Goal: Submit feedback/report problem

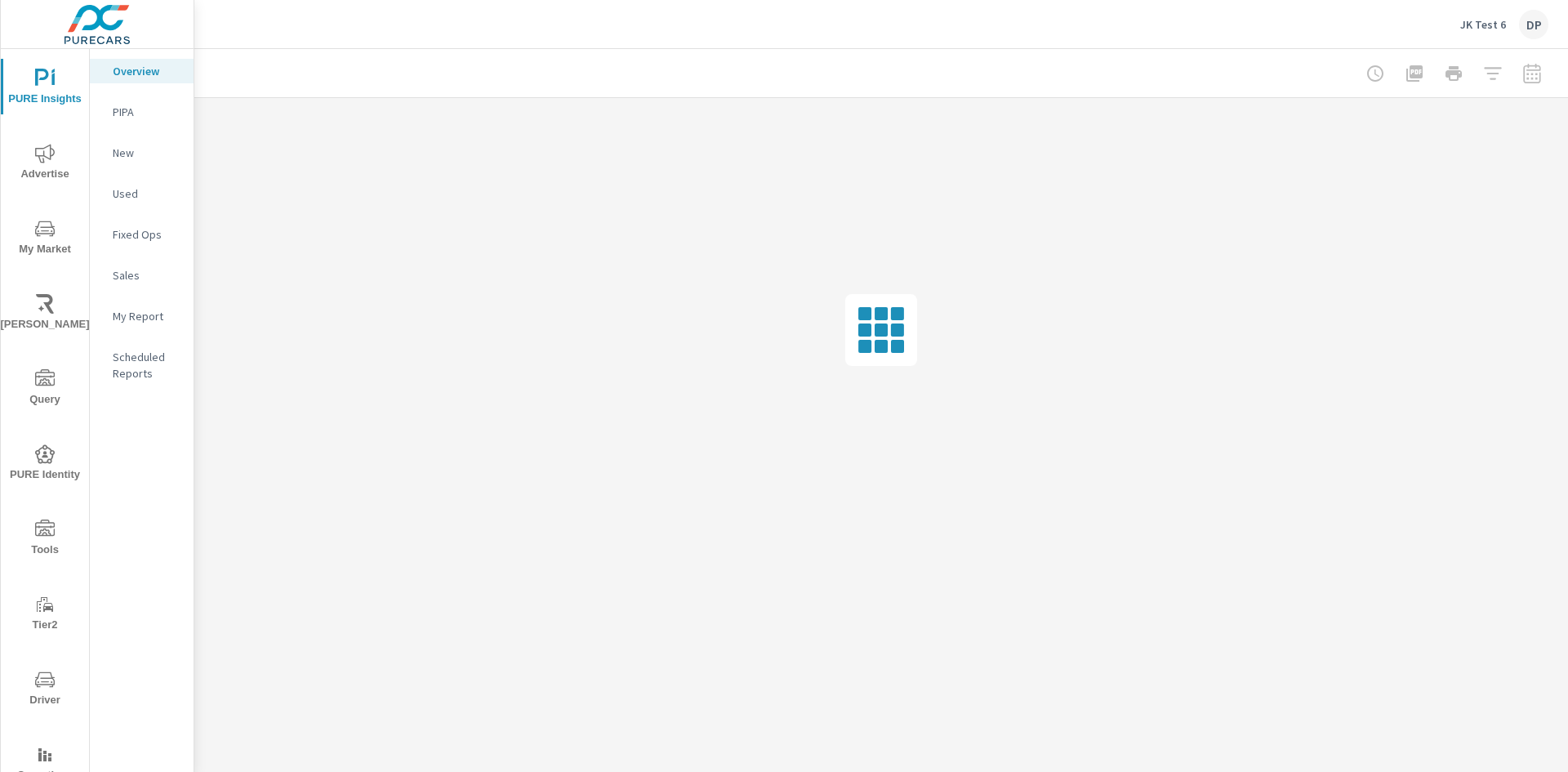
scroll to position [54, 0]
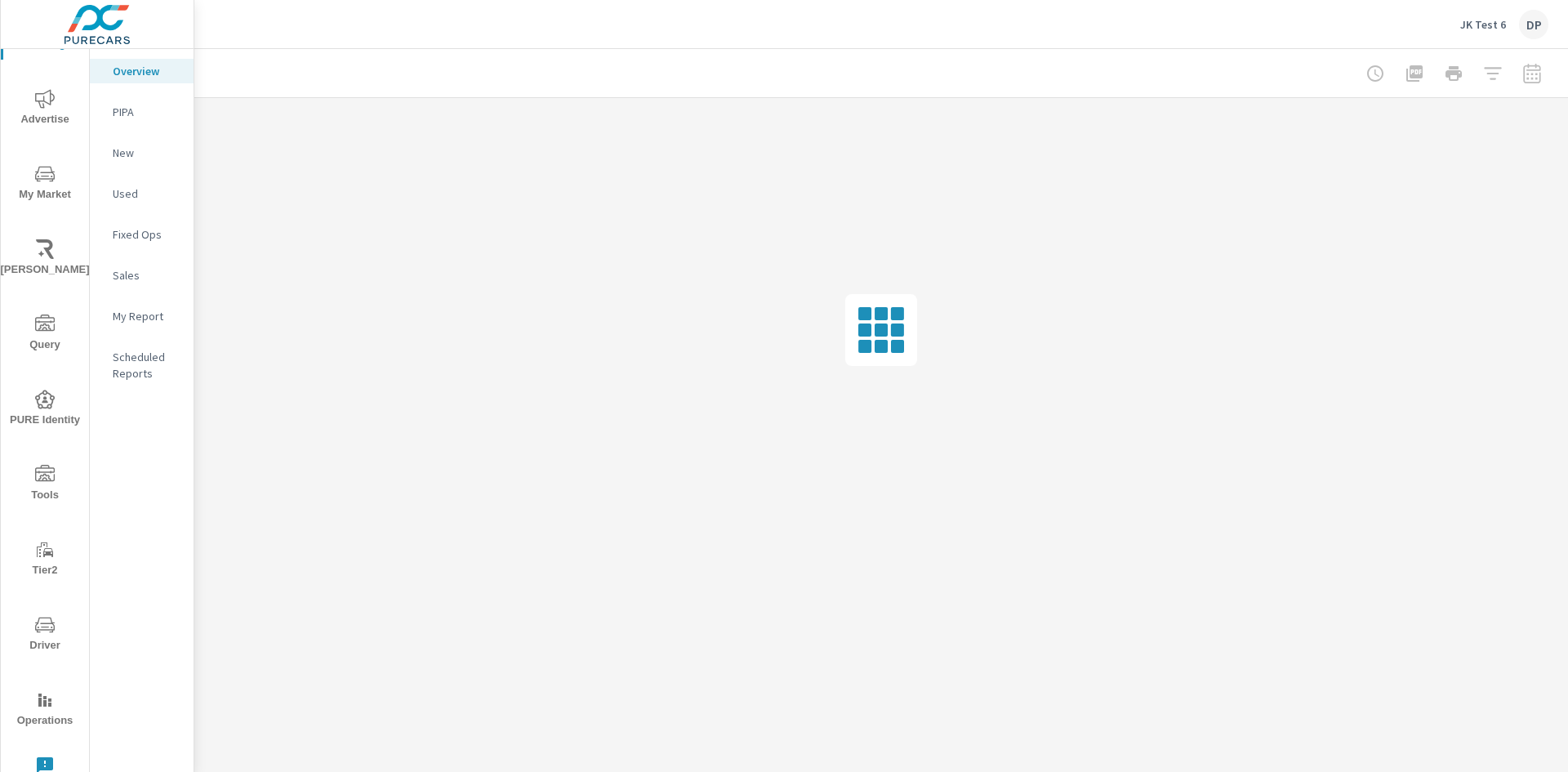
click at [42, 763] on icon "nav menu" at bounding box center [45, 765] width 19 height 19
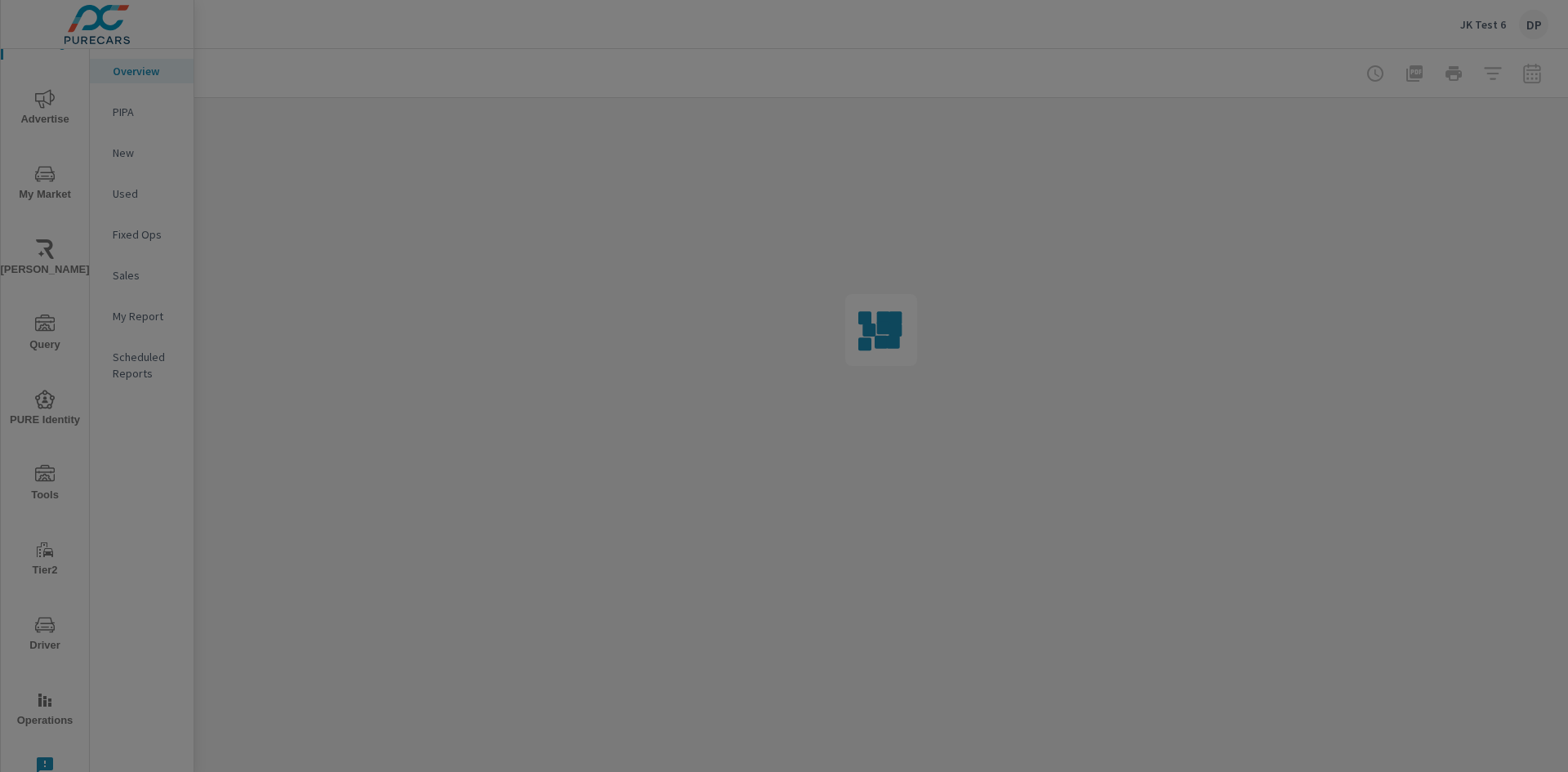
scroll to position [0, 0]
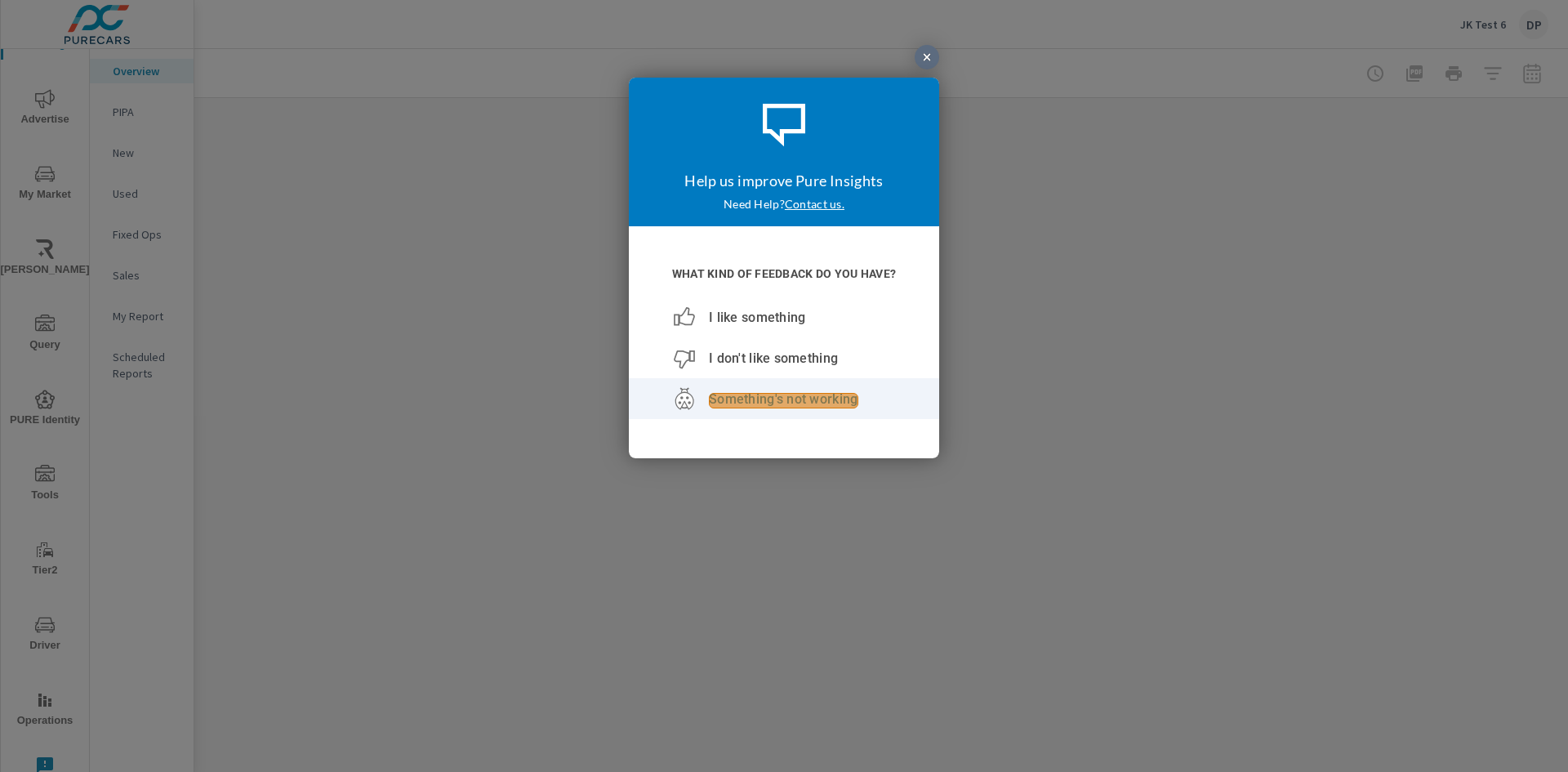
click at [783, 399] on span "Something's not working" at bounding box center [783, 398] width 148 height 16
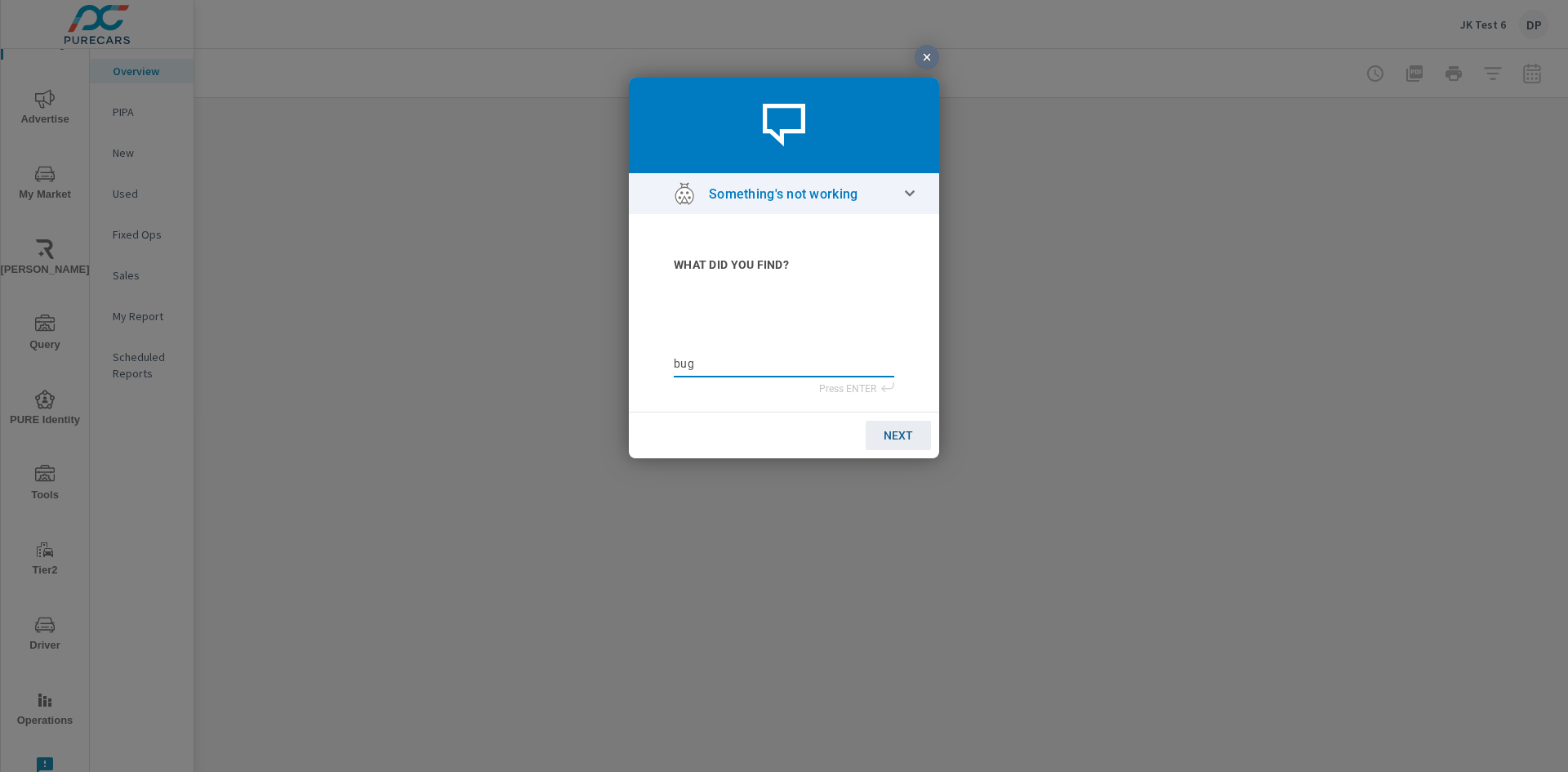
type textarea "bug"
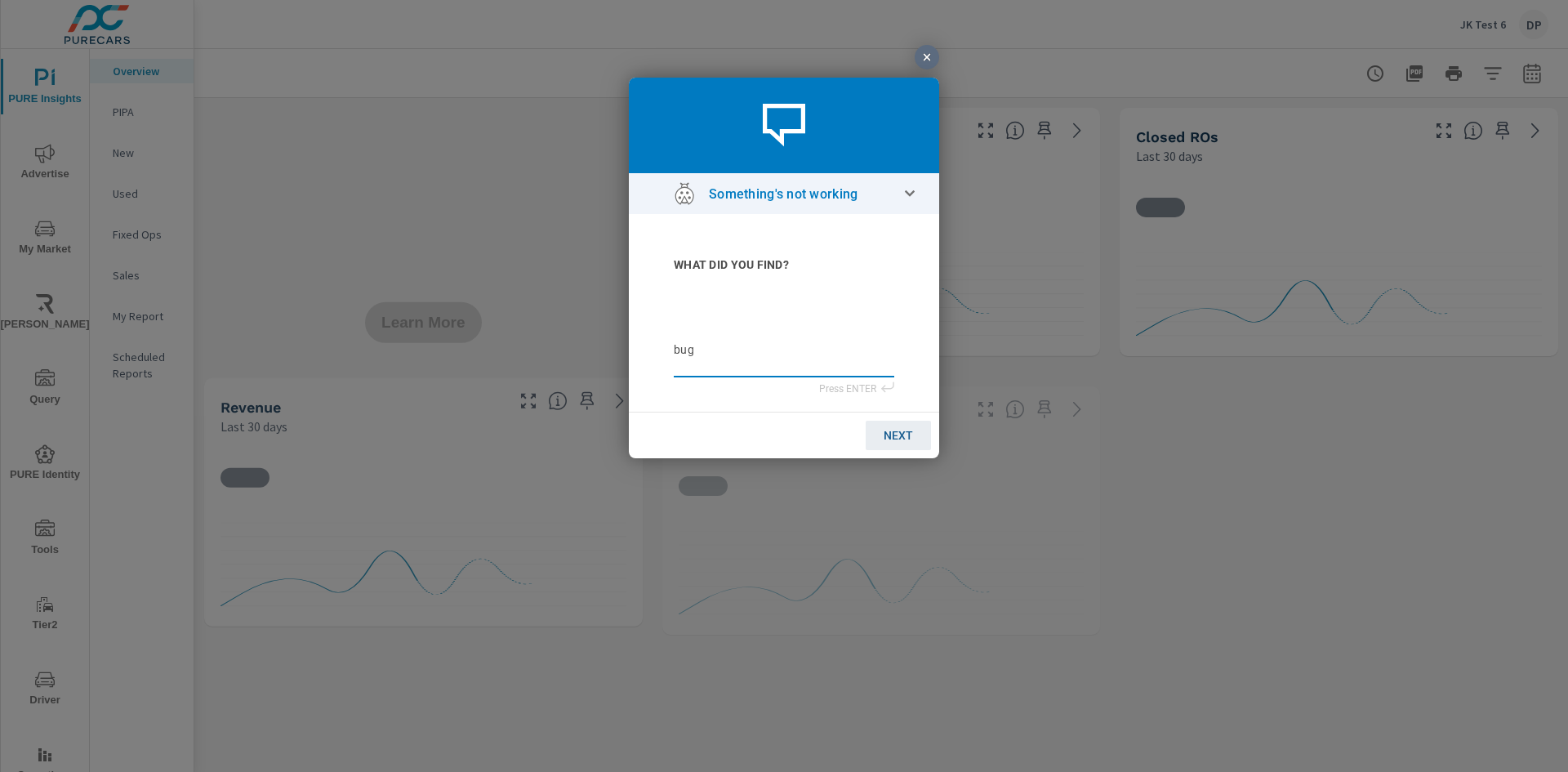
type textarea "bug"
click at [898, 434] on span "NEXT" at bounding box center [898, 434] width 29 height 13
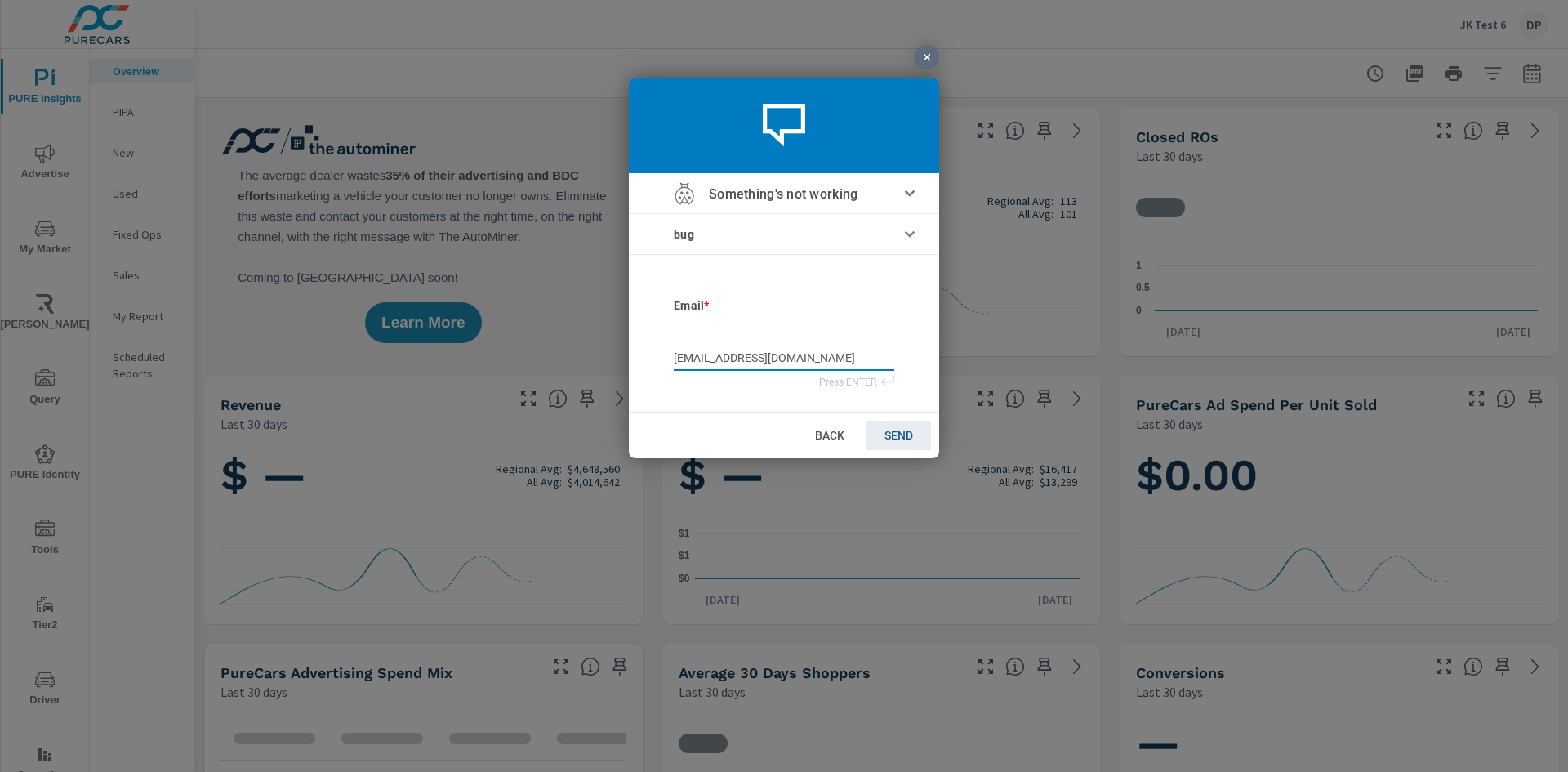
type input "[EMAIL_ADDRESS][DOMAIN_NAME]"
